Goal: Task Accomplishment & Management: Manage account settings

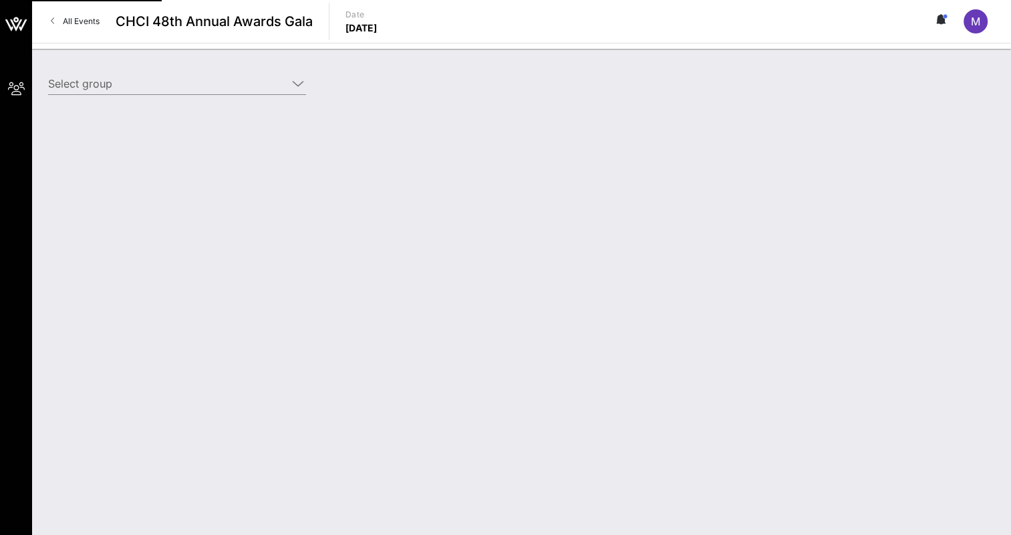
type input "[PERSON_NAME] Corporation ([PERSON_NAME] Corporation) [[PERSON_NAME], [PERSON_N…"
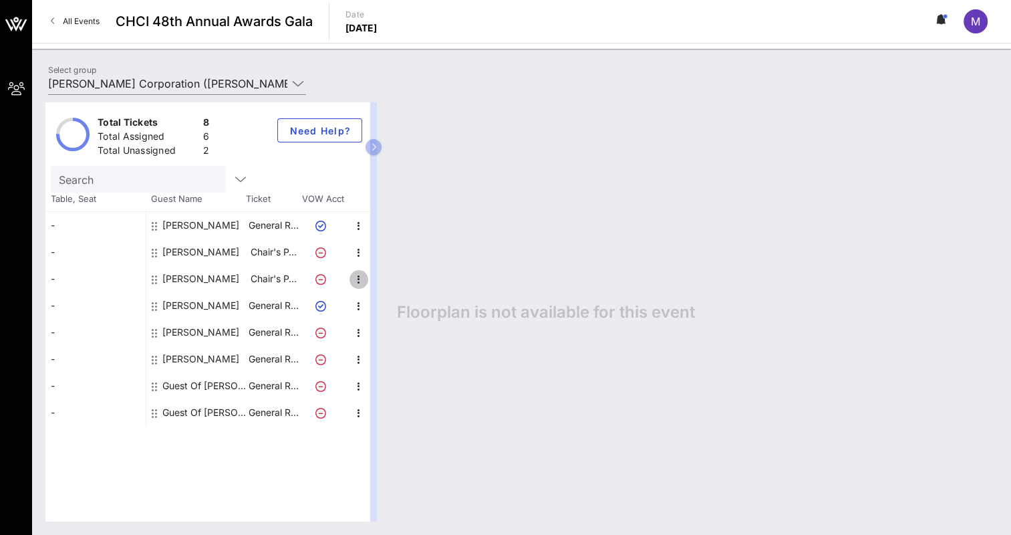
click at [357, 278] on icon "button" at bounding box center [359, 279] width 16 height 16
click at [386, 281] on div "Edit" at bounding box center [391, 282] width 27 height 11
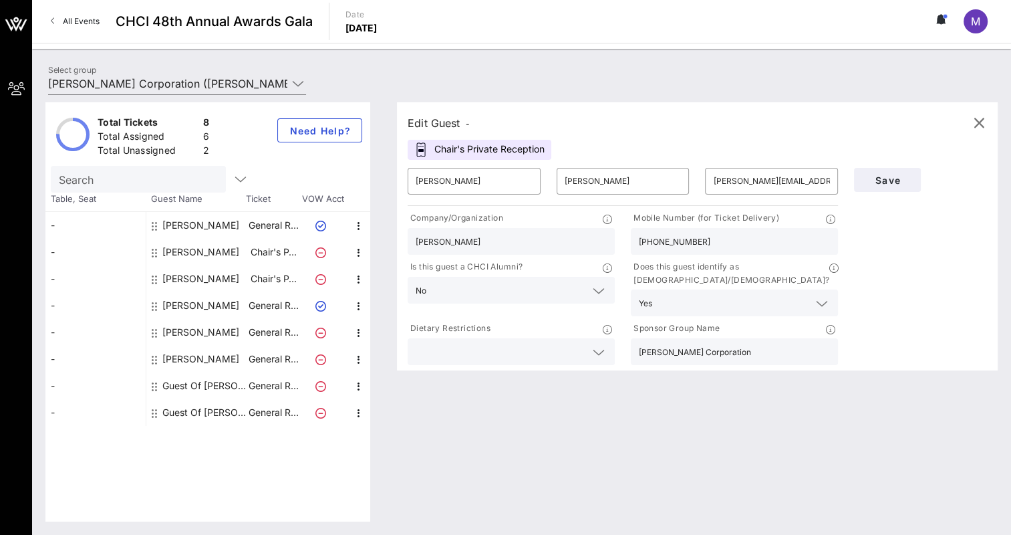
drag, startPoint x: 473, startPoint y: 193, endPoint x: 406, endPoint y: 180, distance: 68.0
click at [406, 180] on div "​ [PERSON_NAME]" at bounding box center [474, 181] width 149 height 43
drag, startPoint x: 457, startPoint y: 179, endPoint x: 406, endPoint y: 177, distance: 50.8
click at [406, 177] on div "​ [PERSON_NAME]" at bounding box center [474, 181] width 149 height 43
click at [567, 121] on div "Edit Guest -" at bounding box center [697, 123] width 579 height 20
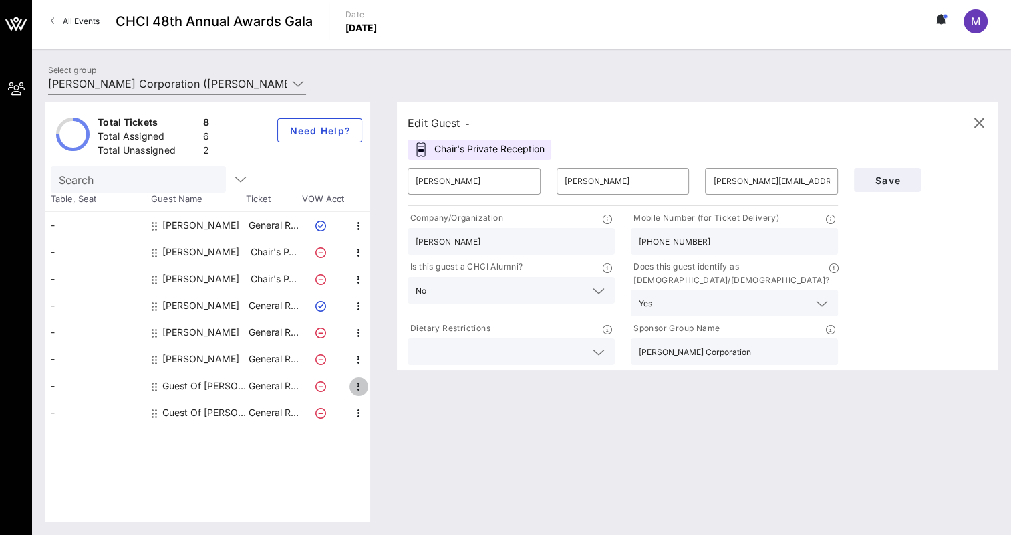
click at [360, 390] on icon "button" at bounding box center [359, 386] width 16 height 16
click at [387, 394] on div "Edit" at bounding box center [391, 389] width 27 height 11
type input "Guest Of"
type input "[PERSON_NAME] Corporation"
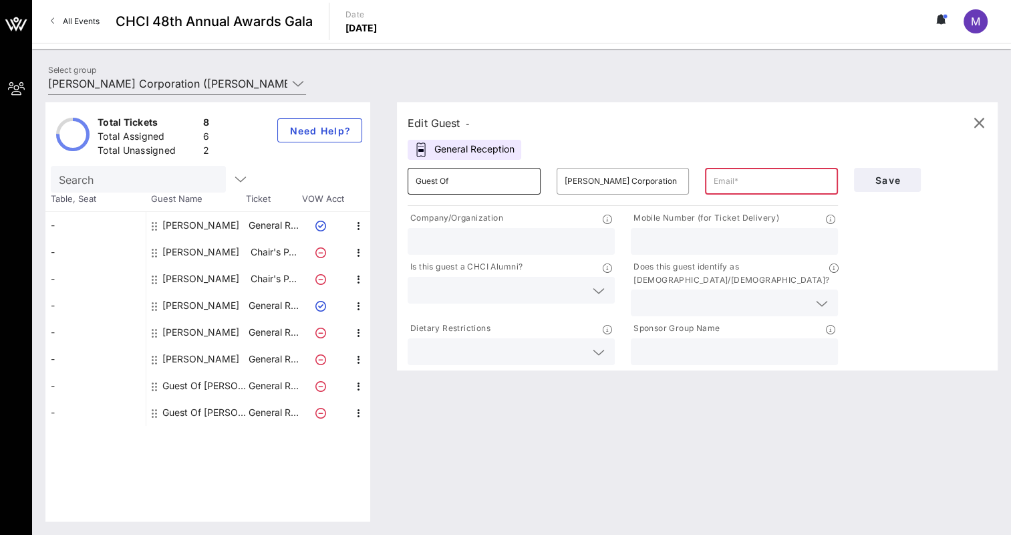
click at [454, 179] on input "Guest Of" at bounding box center [474, 180] width 117 height 21
type input "[PERSON_NAME]"
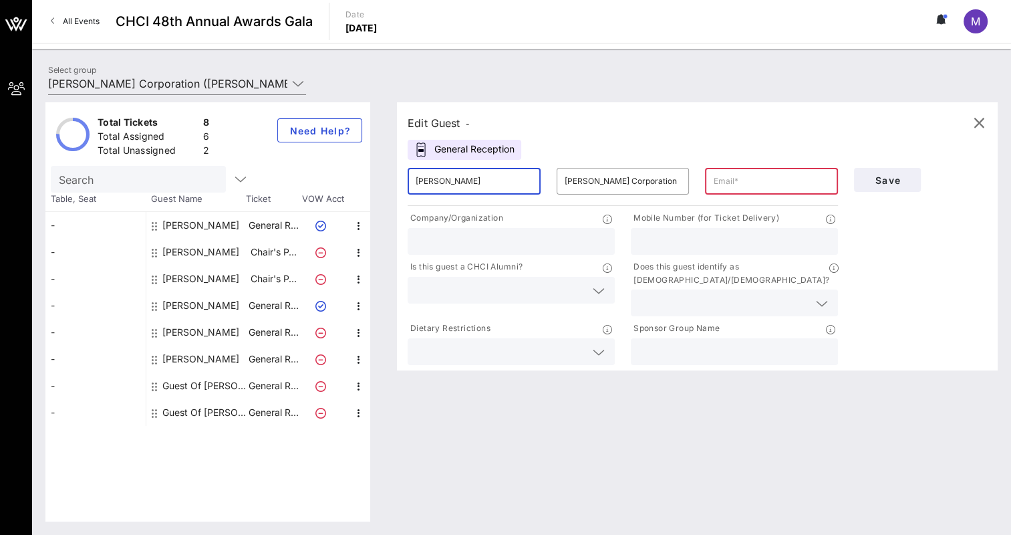
click at [563, 142] on div "Edit Guest - General Reception ​ [PERSON_NAME] ​ [PERSON_NAME] Corporation ​ Co…" at bounding box center [697, 236] width 601 height 268
click at [889, 112] on div "Edit Guest - General Reception ​ [PERSON_NAME] ​ [PERSON_NAME] Corporation ​ Co…" at bounding box center [697, 236] width 601 height 268
click at [621, 187] on input "[PERSON_NAME] Corporation" at bounding box center [623, 180] width 117 height 21
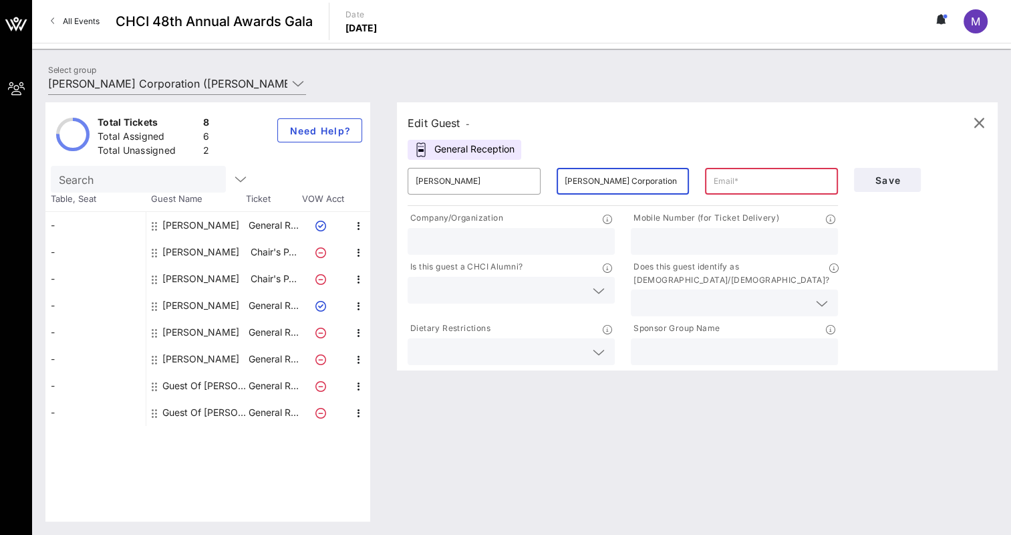
click at [621, 187] on input "[PERSON_NAME] Corporation" at bounding box center [623, 180] width 117 height 21
paste input "Ginebra [PERSON_NAME]"
type input "Ginebra [PERSON_NAME]"
click at [736, 185] on input "text" at bounding box center [771, 180] width 117 height 21
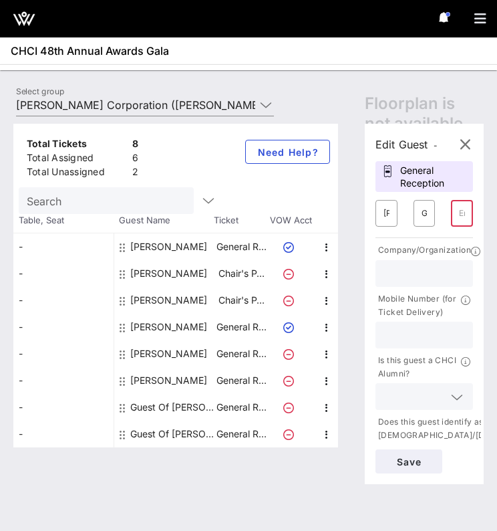
click at [415, 271] on input "text" at bounding box center [425, 273] width 82 height 17
click at [462, 209] on input "text" at bounding box center [462, 212] width 6 height 21
paste input "[PERSON_NAME][EMAIL_ADDRESS][DOMAIN_NAME]"
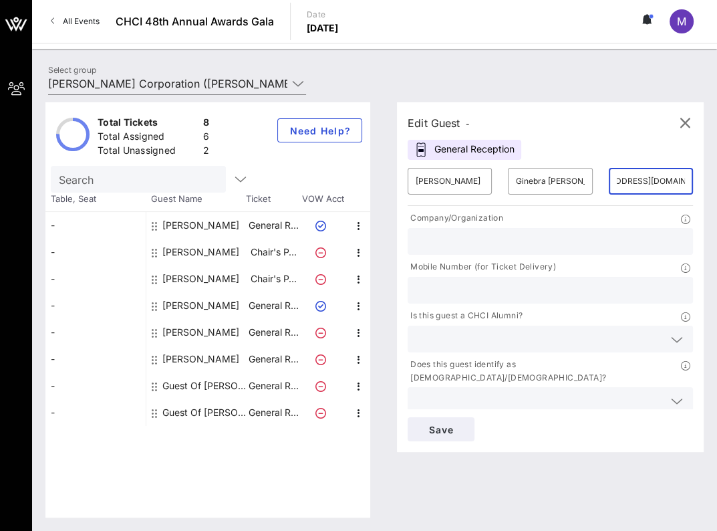
scroll to position [0, 100]
type input "[PERSON_NAME][EMAIL_ADDRESS][DOMAIN_NAME]"
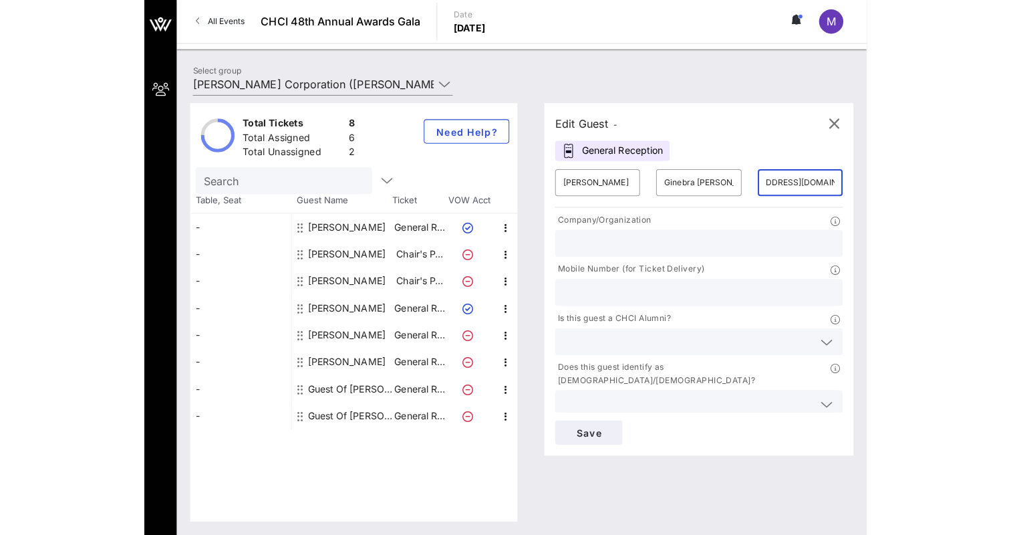
scroll to position [0, 0]
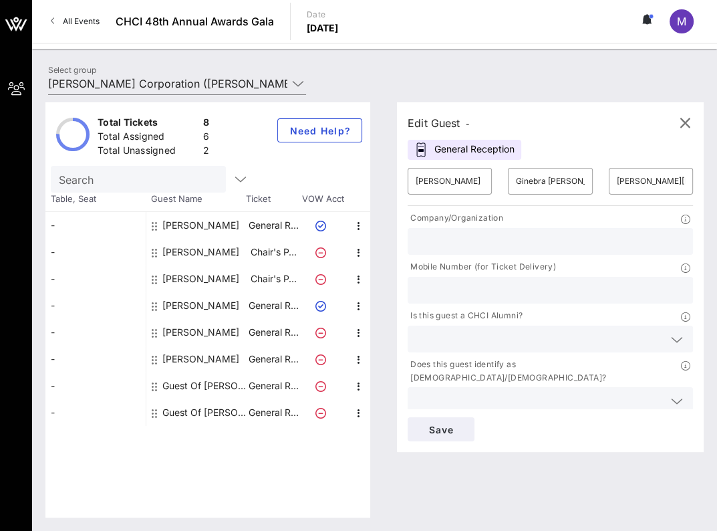
click at [480, 233] on input "text" at bounding box center [550, 241] width 269 height 17
type input "City of Chicago Mayor's Office"
click at [475, 282] on input "text" at bounding box center [550, 289] width 269 height 17
type input "3127585732"
click at [490, 336] on input "text" at bounding box center [540, 338] width 248 height 17
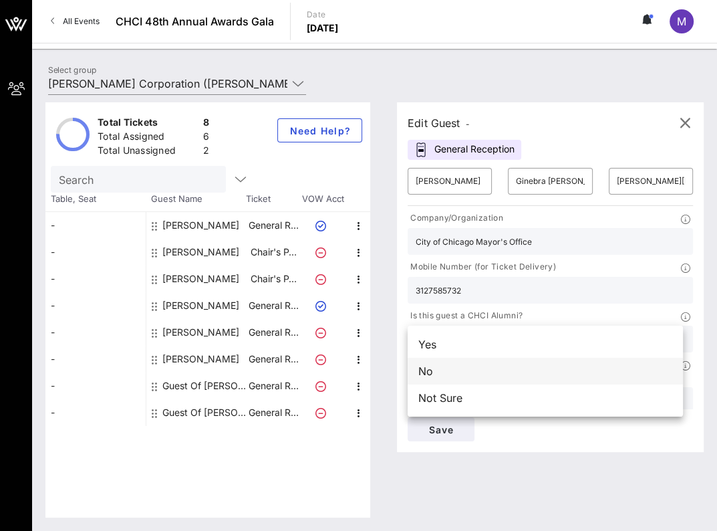
click at [466, 378] on div "No" at bounding box center [545, 370] width 275 height 27
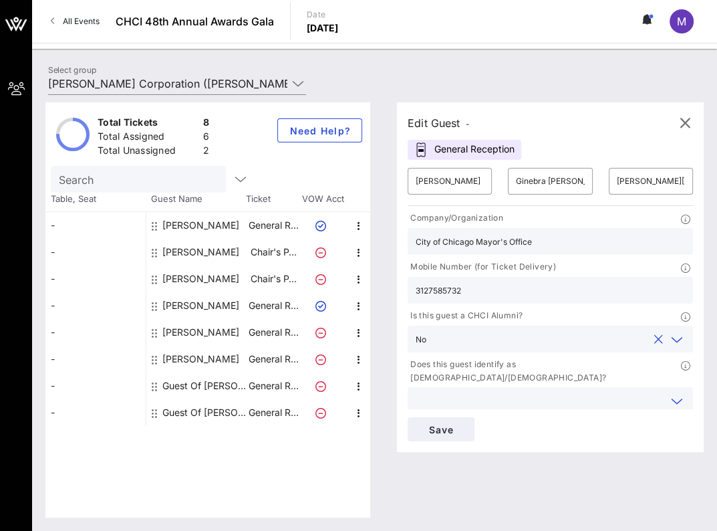
click at [466, 392] on input "text" at bounding box center [540, 400] width 248 height 17
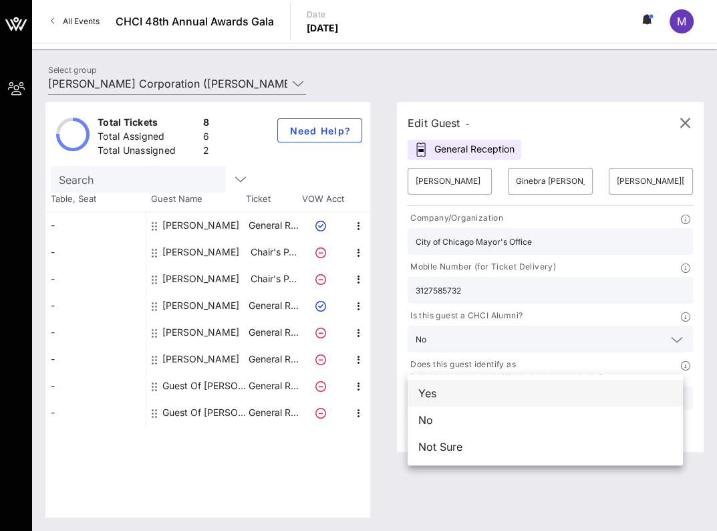
click at [452, 396] on div "Yes" at bounding box center [545, 393] width 275 height 27
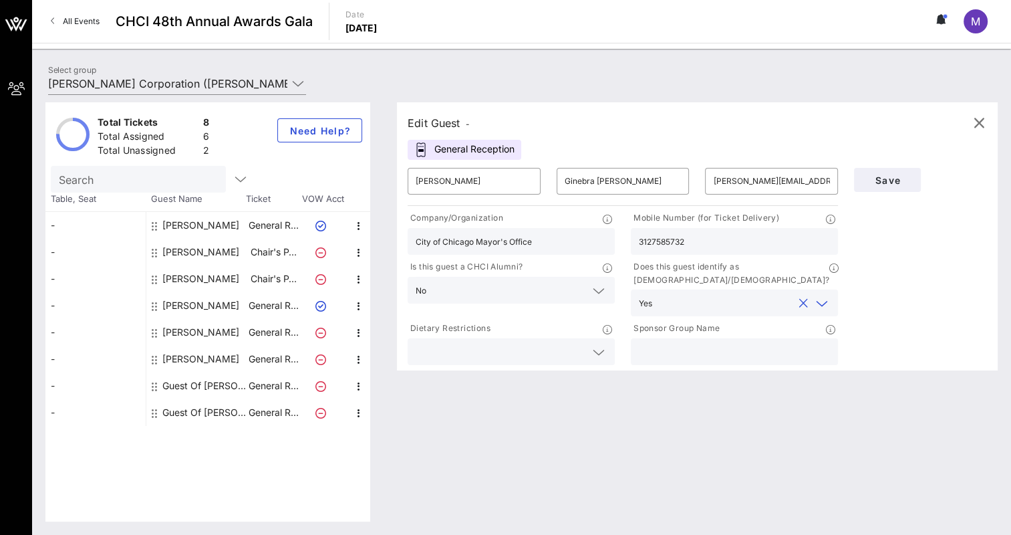
click at [686, 343] on input "text" at bounding box center [734, 351] width 191 height 17
type input "[PERSON_NAME] Corporation"
click at [906, 185] on button "Save" at bounding box center [887, 180] width 67 height 24
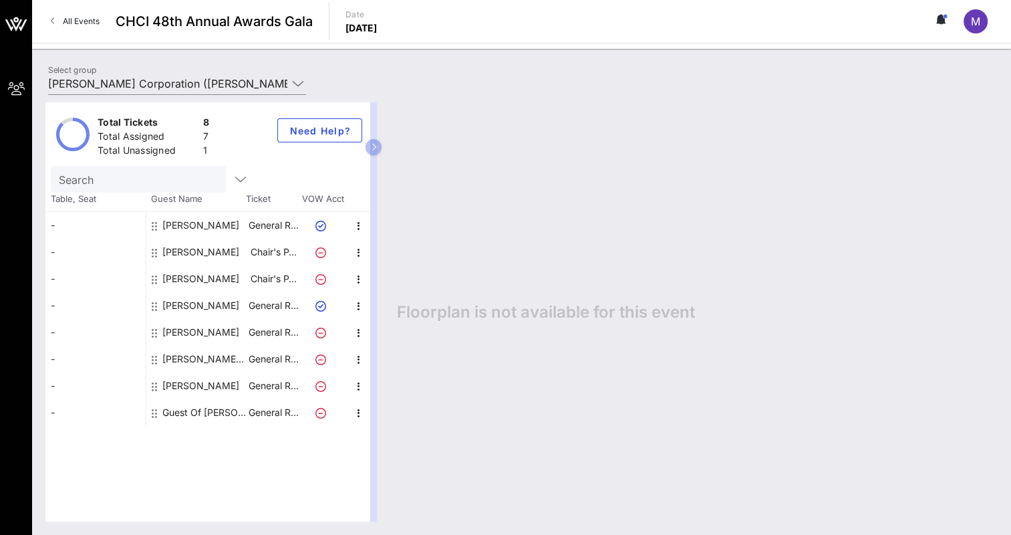
click at [874, 177] on div "Floorplan is not available for this event" at bounding box center [691, 311] width 614 height 419
